Goal: Manage account settings

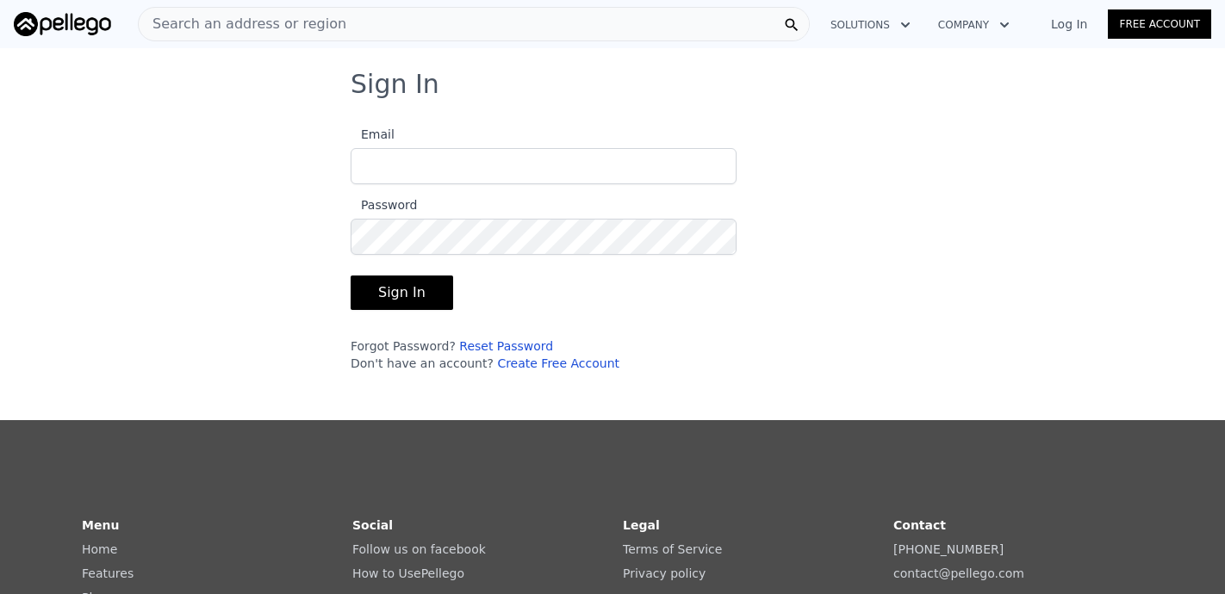
click at [531, 168] on input "Email" at bounding box center [544, 166] width 386 height 36
type input "[EMAIL_ADDRESS][DOMAIN_NAME]"
click at [351, 276] on button "Sign In" at bounding box center [402, 293] width 102 height 34
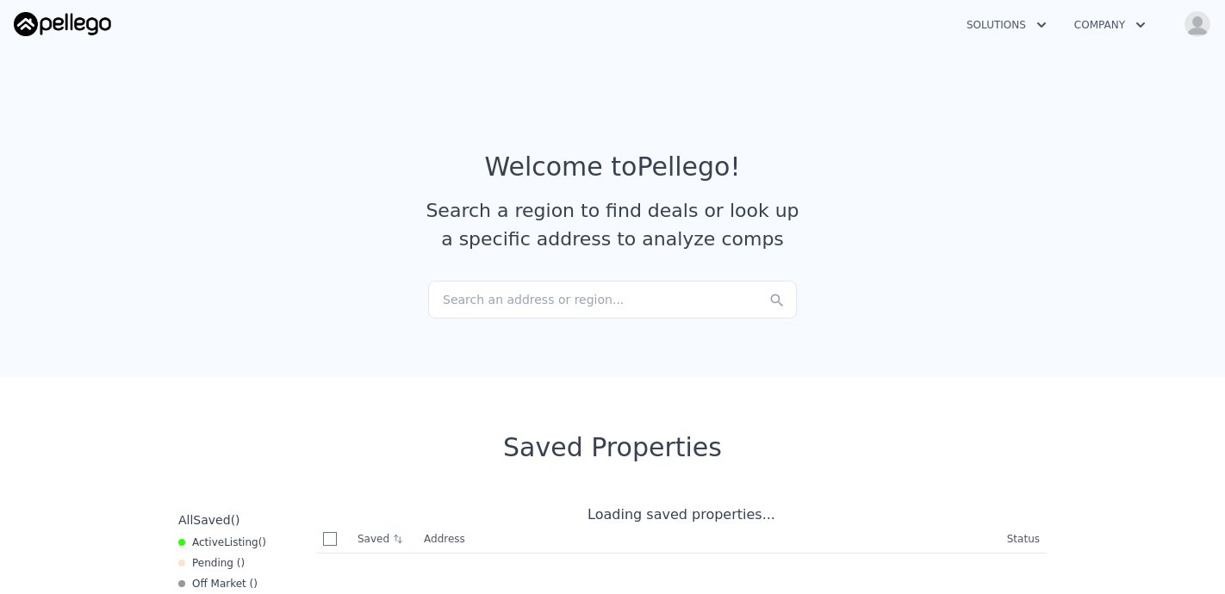
checkbox input "true"
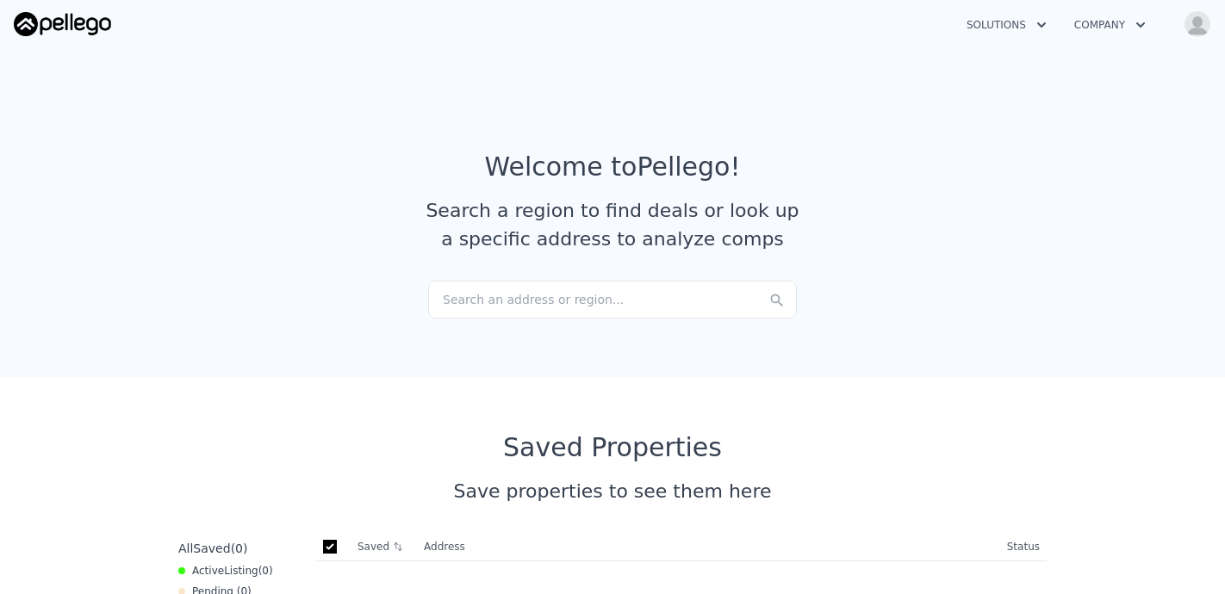
click at [1194, 32] on img "button" at bounding box center [1197, 24] width 28 height 28
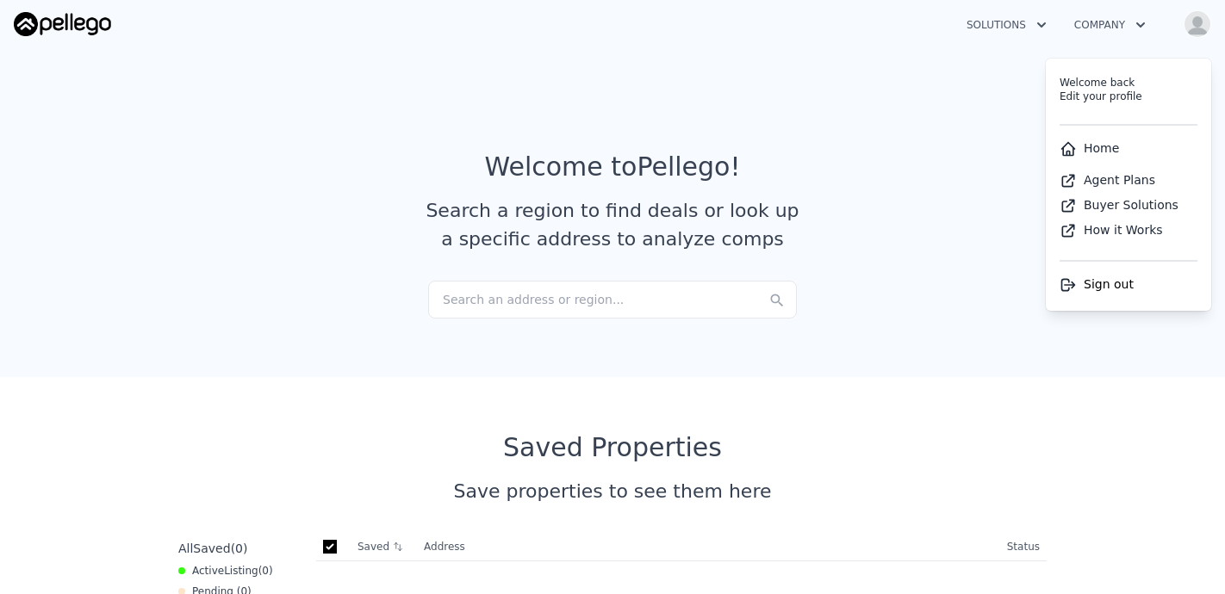
click at [1117, 95] on link "Edit your profile" at bounding box center [1100, 96] width 83 height 12
select select "6"
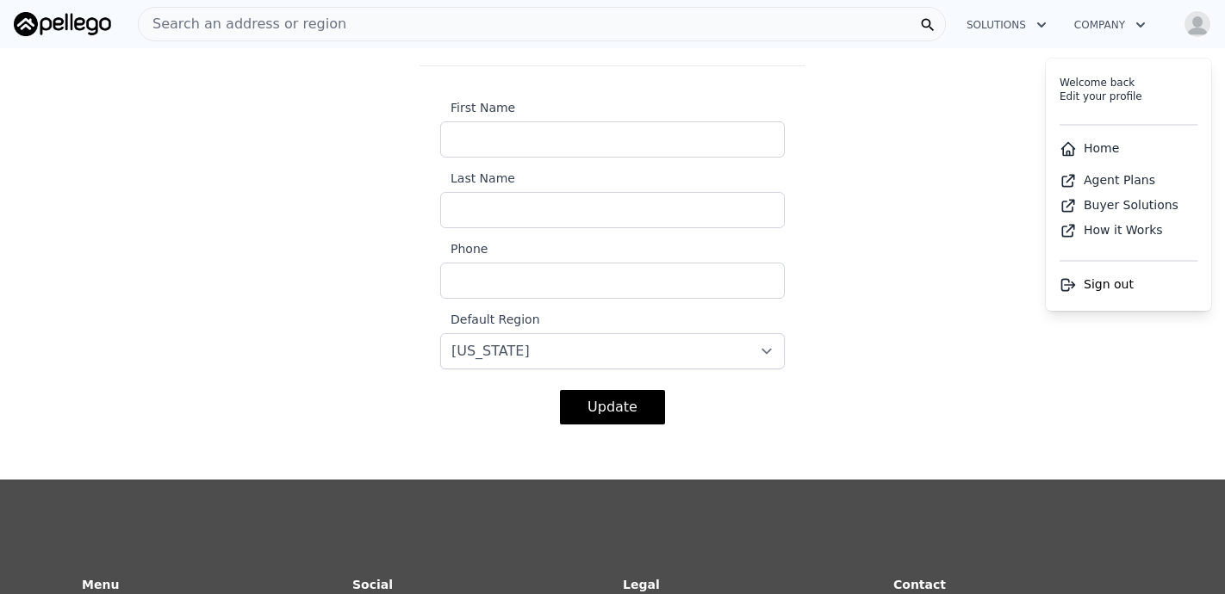
scroll to position [352, 0]
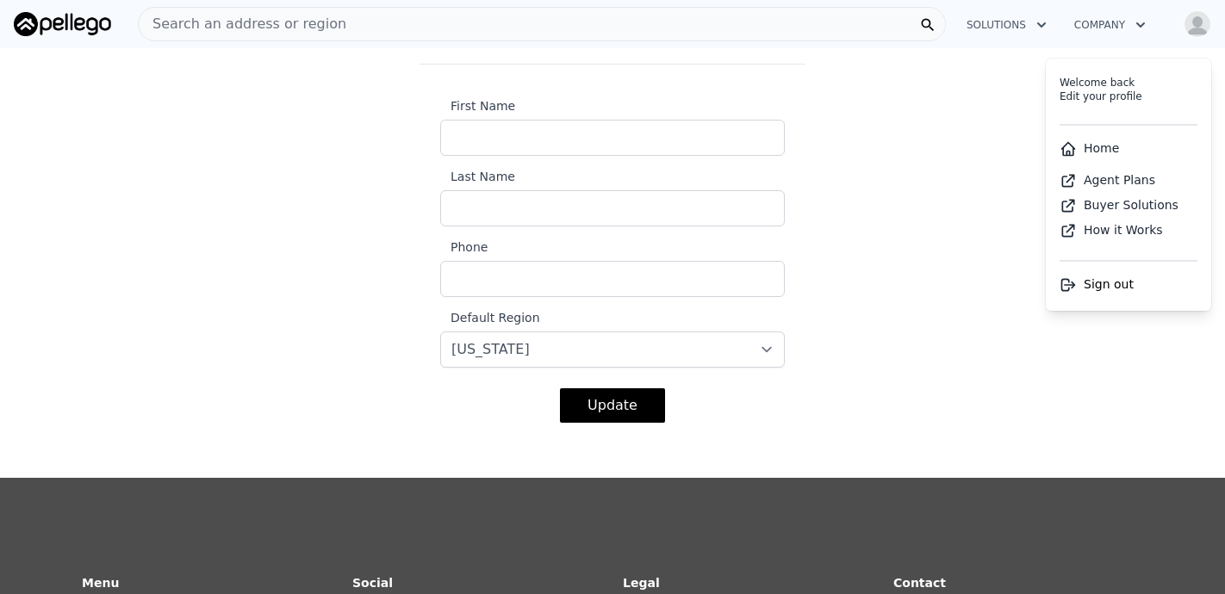
click at [1107, 181] on link "Agent Plans" at bounding box center [1107, 180] width 96 height 14
click at [1099, 152] on link "Home" at bounding box center [1088, 148] width 59 height 14
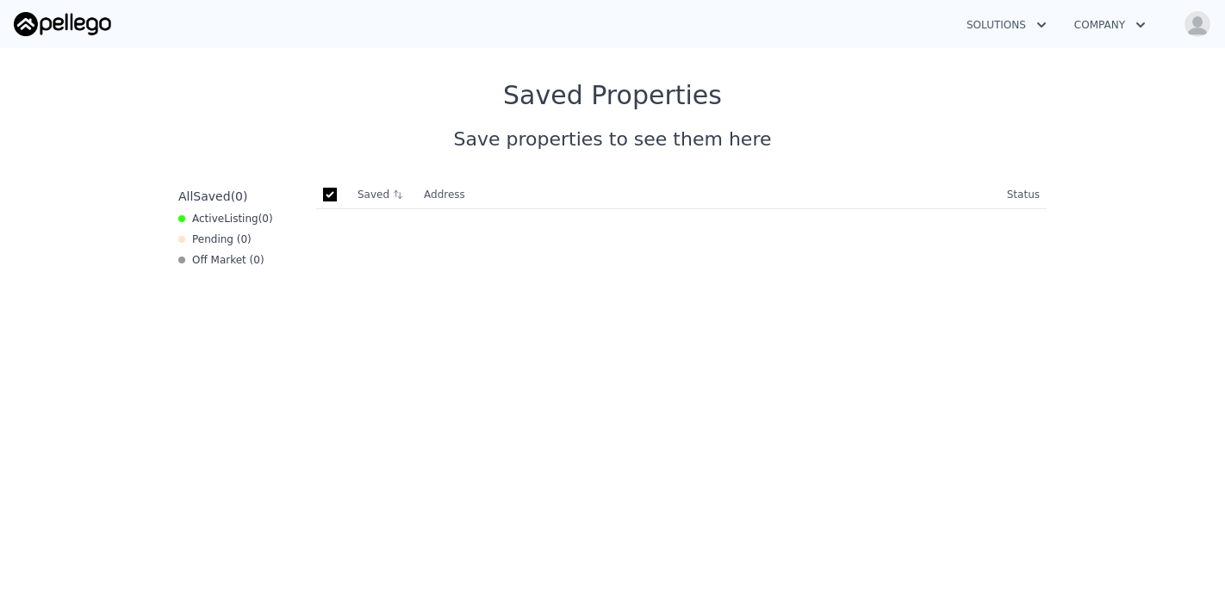
scroll to position [325, 0]
